Goal: Book appointment/travel/reservation

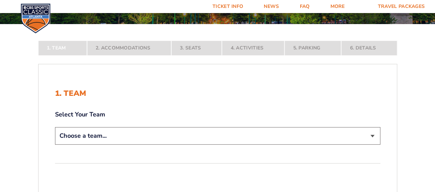
scroll to position [86, 0]
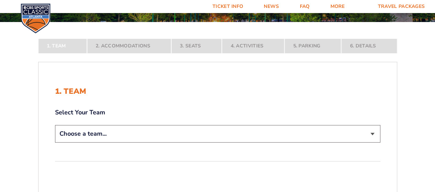
click at [103, 137] on select "Choose a team... [US_STATE] Wildcats [US_STATE] State Buckeyes [US_STATE] Tar H…" at bounding box center [217, 134] width 325 height 18
select select "12956"
click at [55, 143] on select "Choose a team... [US_STATE] Wildcats [US_STATE] State Buckeyes [US_STATE] Tar H…" at bounding box center [217, 134] width 325 height 18
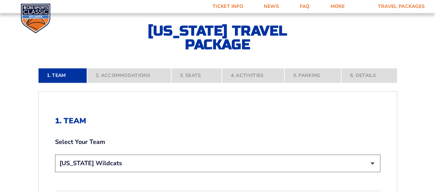
scroll to position [155, 0]
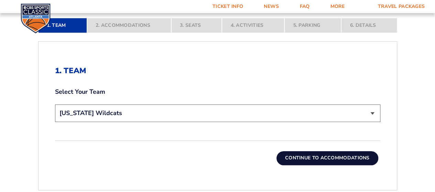
click at [310, 157] on button "Continue To Accommodations" at bounding box center [328, 158] width 102 height 14
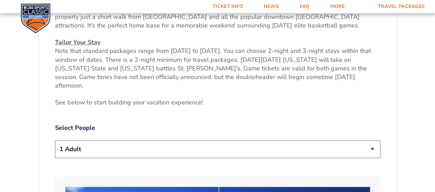
scroll to position [274, 0]
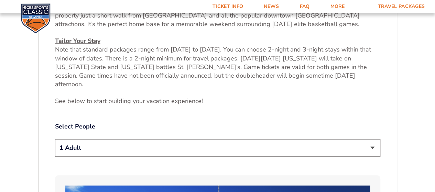
click at [223, 142] on select "1 Adult 2 Adults 3 Adults 4 Adults 2 Adults + 1 Child 2 Adults + 2 Children 2 A…" at bounding box center [217, 148] width 325 height 18
select select "3 Adults"
click at [55, 139] on select "1 Adult 2 Adults 3 Adults 4 Adults 2 Adults + 1 Child 2 Adults + 2 Children 2 A…" at bounding box center [217, 148] width 325 height 18
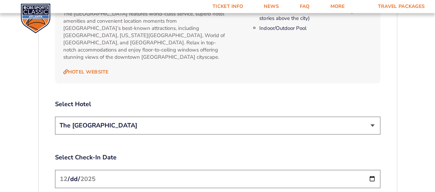
scroll to position [750, 0]
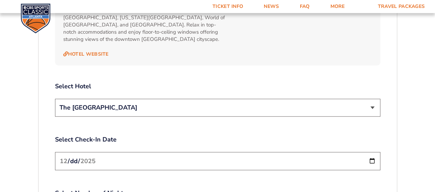
click at [174, 99] on select "The [GEOGRAPHIC_DATA]" at bounding box center [217, 108] width 325 height 18
click at [125, 152] on input "[DATE]" at bounding box center [217, 161] width 325 height 18
click at [370, 152] on input "[DATE]" at bounding box center [217, 161] width 325 height 18
click at [105, 152] on input "[DATE]" at bounding box center [217, 161] width 325 height 18
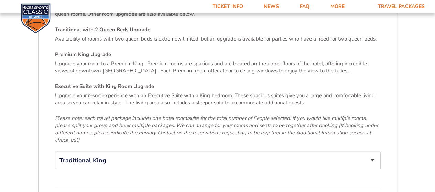
scroll to position [1031, 0]
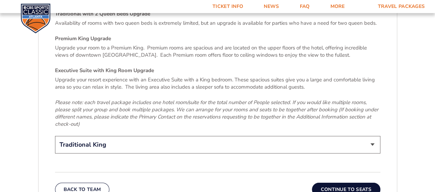
click at [137, 136] on select "Traditional King Traditional with 2 Queen Beds Upgrade (+$45 per night) Premium…" at bounding box center [217, 145] width 325 height 18
select select "Traditional with 2 Queen Beds Upgrade"
click at [55, 136] on select "Traditional King Traditional with 2 Queen Beds Upgrade (+$45 per night) Premium…" at bounding box center [217, 145] width 325 height 18
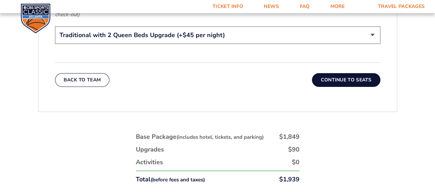
scroll to position [1146, 0]
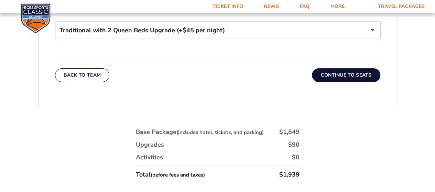
click at [347, 68] on button "Continue To Seats" at bounding box center [346, 75] width 68 height 14
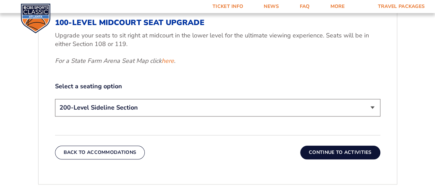
scroll to position [303, 0]
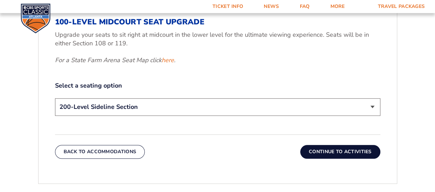
click at [270, 105] on select "200-Level Sideline Section 100-Level Corner Seat Upgrade (+$120 per person) 100…" at bounding box center [217, 107] width 325 height 18
click at [330, 150] on button "Continue To Activities" at bounding box center [340, 152] width 80 height 14
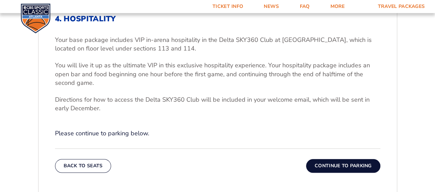
scroll to position [205, 0]
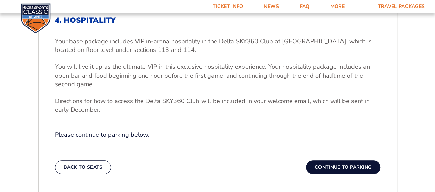
click at [341, 172] on button "Continue To Parking" at bounding box center [343, 168] width 74 height 14
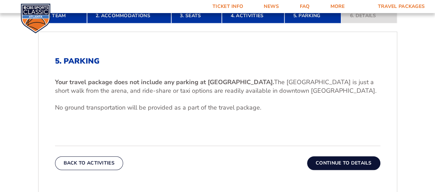
scroll to position [165, 0]
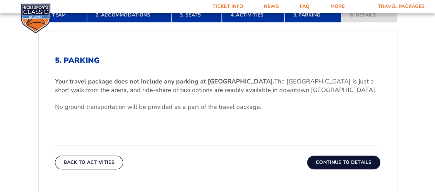
click at [346, 158] on button "Continue To Details" at bounding box center [343, 163] width 73 height 14
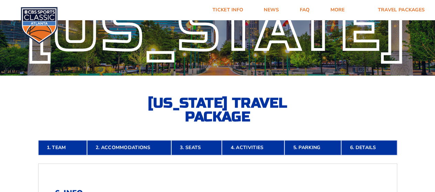
scroll to position [0, 0]
